Goal: Book appointment/travel/reservation

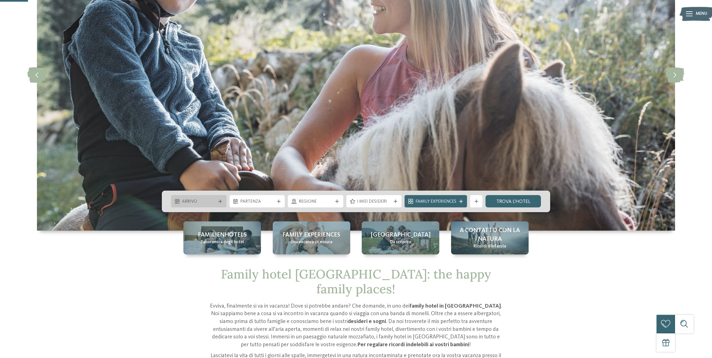
click at [213, 202] on span "Arrivo" at bounding box center [199, 202] width 34 height 6
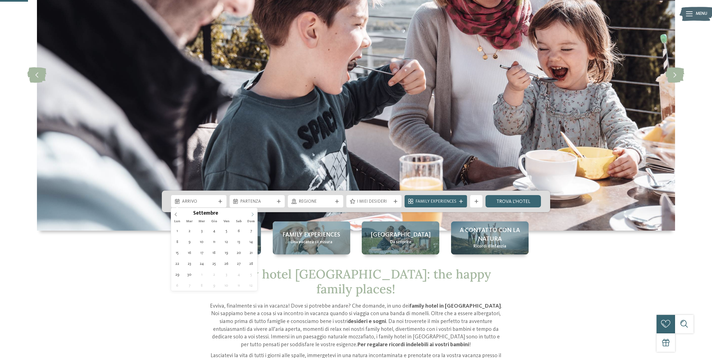
click at [251, 213] on icon at bounding box center [253, 215] width 4 height 4
type div "29.12.2025"
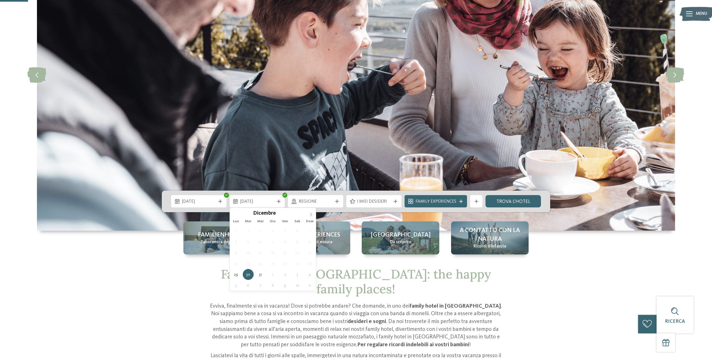
type input "****"
click at [311, 217] on span at bounding box center [311, 213] width 10 height 10
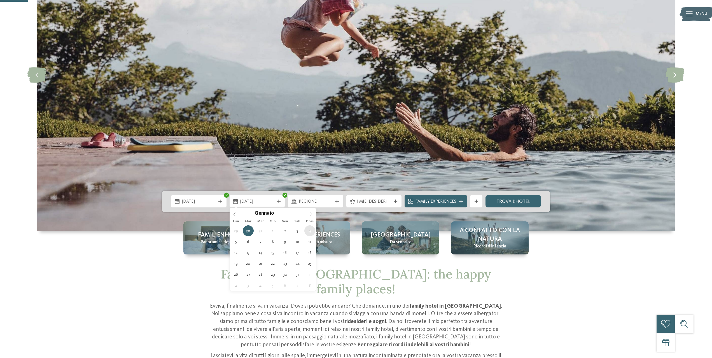
type div "04.01.2026"
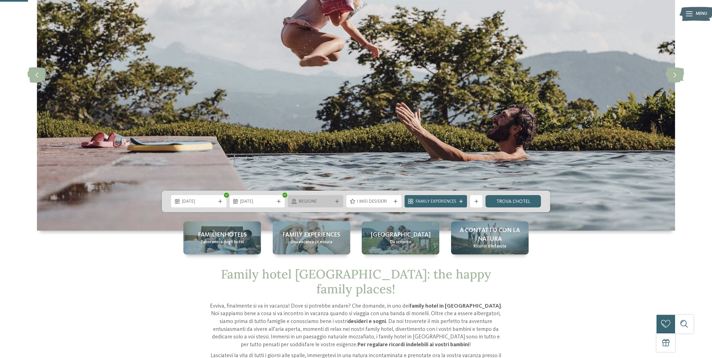
click at [315, 207] on div "Regione" at bounding box center [315, 201] width 55 height 12
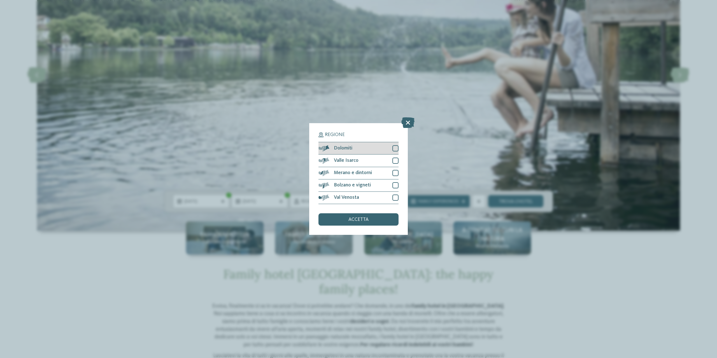
click at [398, 149] on div at bounding box center [395, 148] width 6 height 6
click at [372, 223] on div "accetta" at bounding box center [358, 219] width 80 height 12
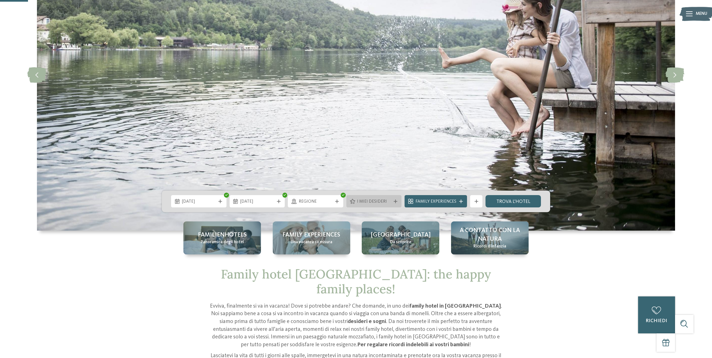
click at [382, 203] on span "I miei desideri" at bounding box center [374, 202] width 34 height 6
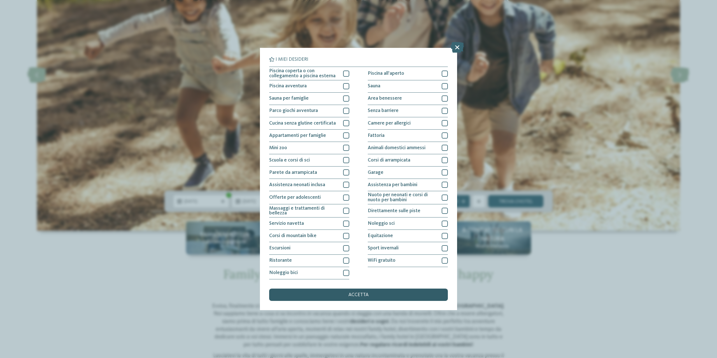
click at [350, 296] on span "accetta" at bounding box center [358, 295] width 20 height 5
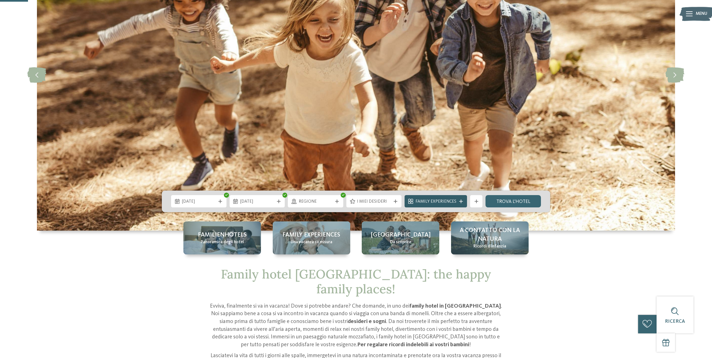
click at [429, 199] on span "Family Experiences" at bounding box center [436, 202] width 41 height 6
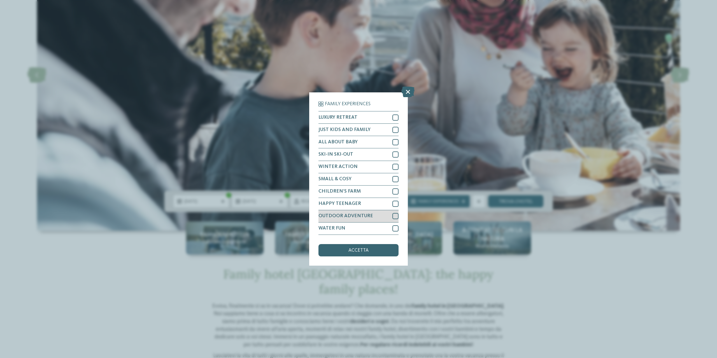
click at [395, 217] on div at bounding box center [395, 216] width 6 height 6
click at [365, 256] on div "accetta" at bounding box center [358, 250] width 80 height 12
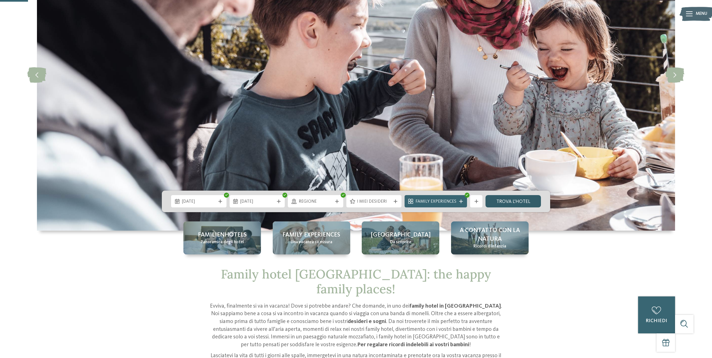
click at [525, 204] on link "trova l’hotel" at bounding box center [513, 201] width 55 height 12
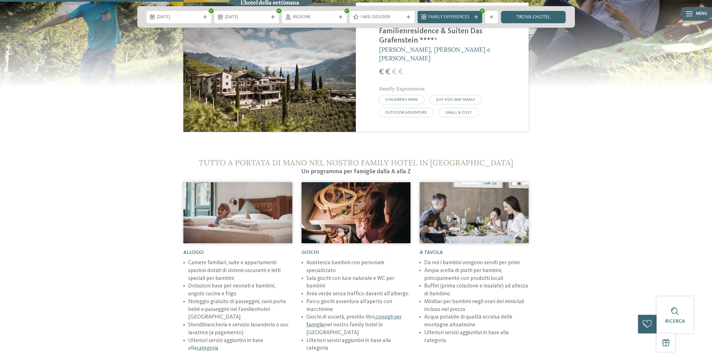
scroll to position [840, 0]
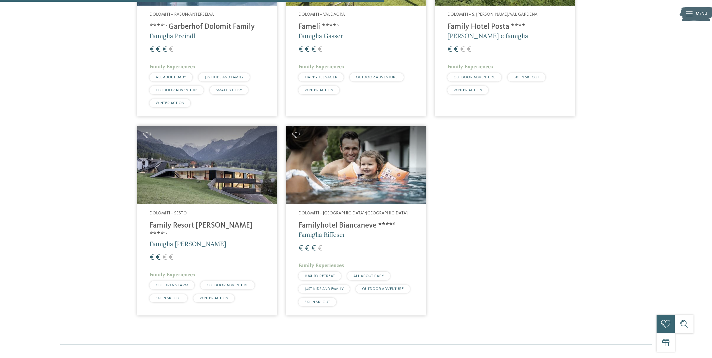
scroll to position [345, 0]
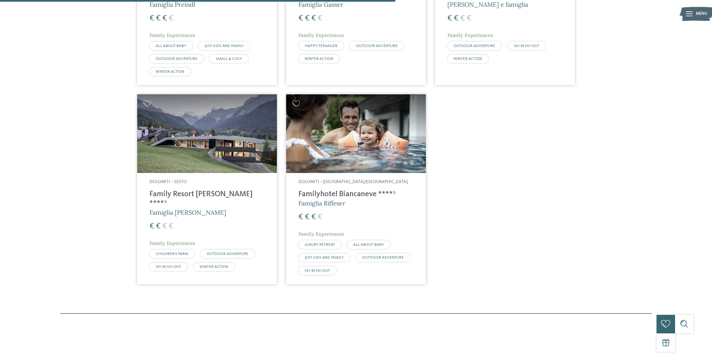
click at [370, 156] on img at bounding box center [356, 133] width 140 height 79
click at [193, 175] on div "Dolomiti – Sesto Family Resort Rainer ****ˢ Famiglia Rainer € € € € Family Expe…" at bounding box center [207, 226] width 140 height 107
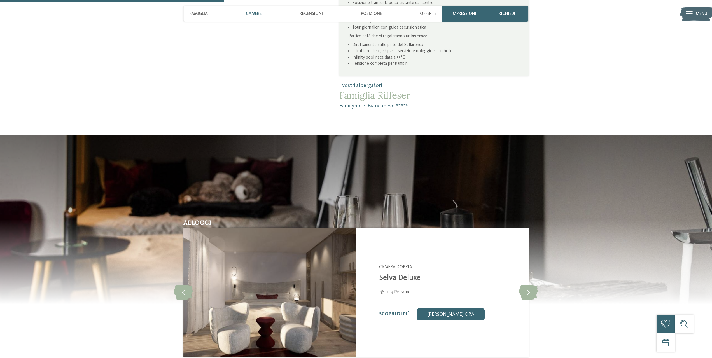
scroll to position [560, 0]
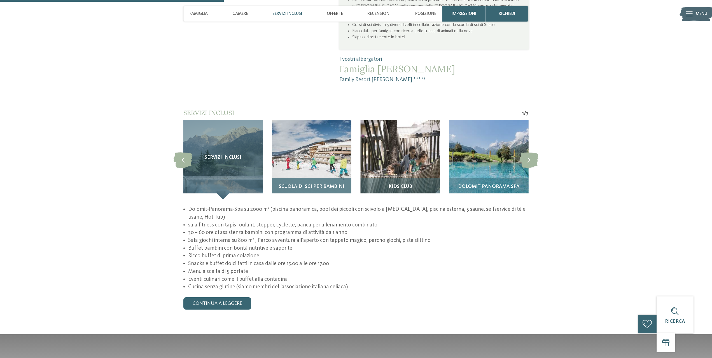
scroll to position [560, 0]
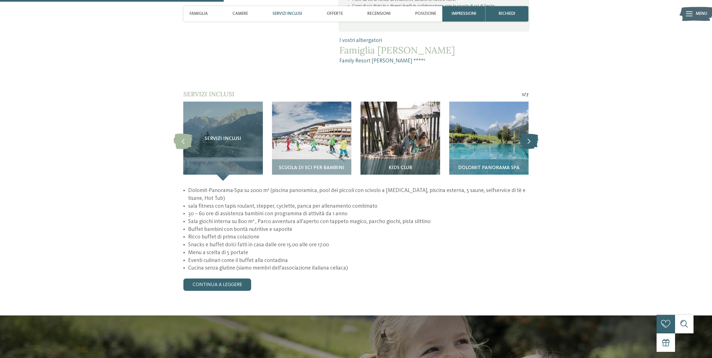
click at [531, 134] on icon at bounding box center [529, 141] width 19 height 15
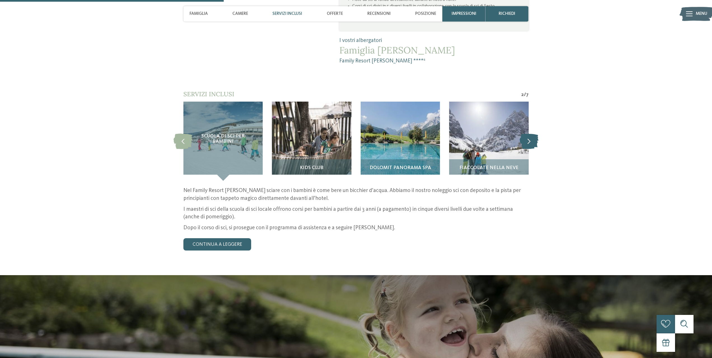
click at [530, 134] on icon at bounding box center [529, 141] width 19 height 15
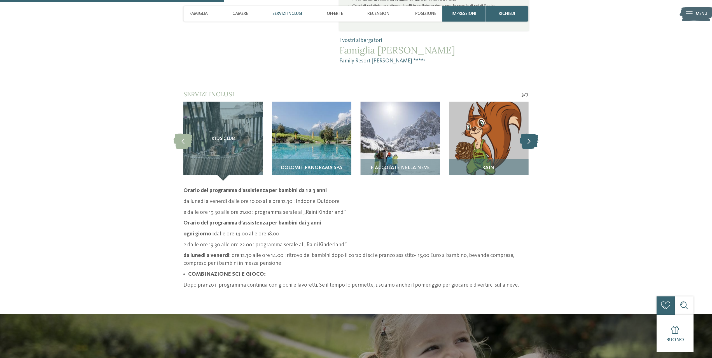
click at [529, 134] on icon at bounding box center [529, 141] width 19 height 15
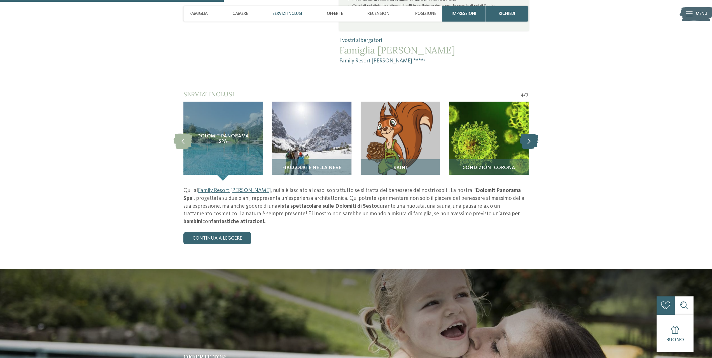
click at [529, 134] on icon at bounding box center [529, 141] width 19 height 15
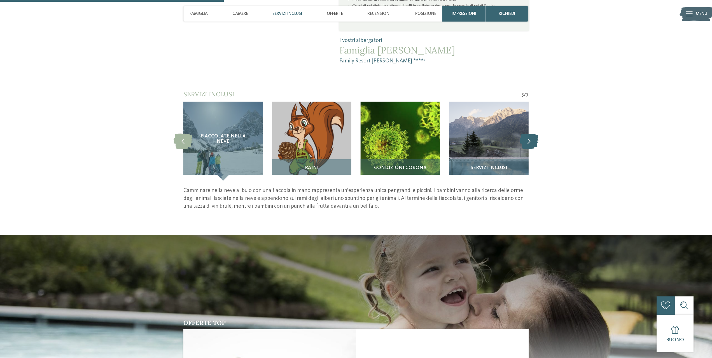
click at [529, 134] on icon at bounding box center [529, 141] width 19 height 15
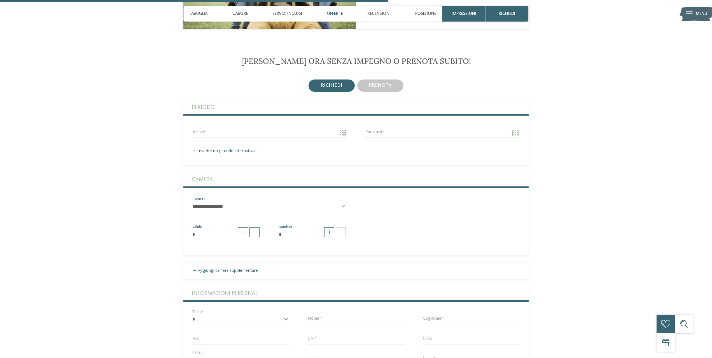
scroll to position [1008, 0]
